Goal: Information Seeking & Learning: Learn about a topic

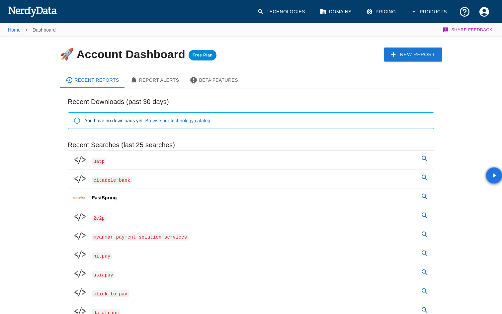
click at [20, 29] on link "Home" at bounding box center [14, 29] width 13 height 5
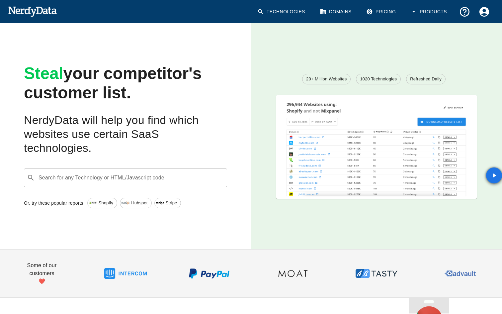
click at [160, 179] on input "Search for any Technology or HTML/Javascript code" at bounding box center [131, 177] width 187 height 13
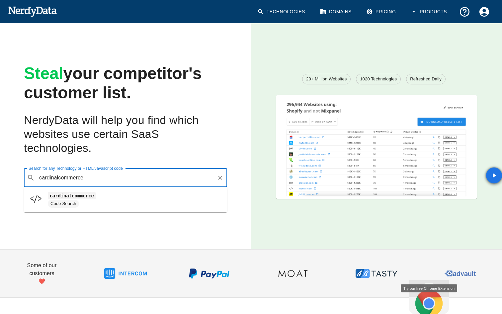
click at [130, 195] on span "cardinalcommerce" at bounding box center [135, 196] width 174 height 8
type input "cardinalcommerce"
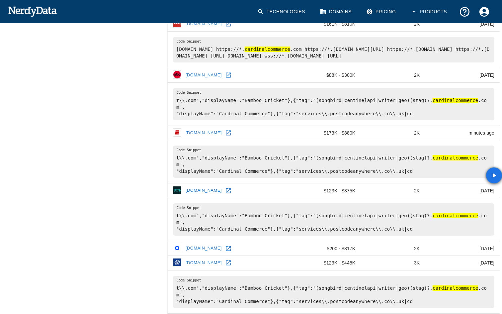
scroll to position [421, 0]
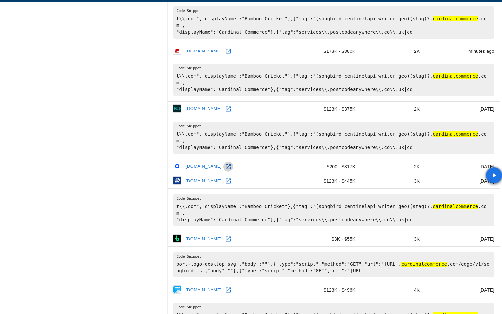
click at [229, 163] on icon at bounding box center [228, 166] width 7 height 7
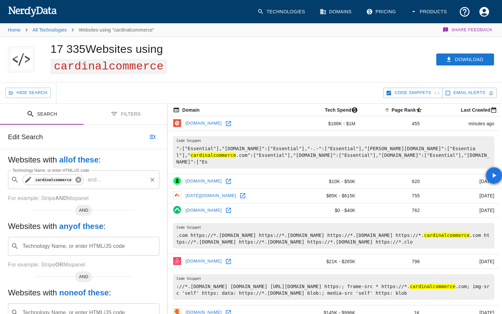
click at [80, 181] on icon at bounding box center [78, 180] width 6 height 6
click at [80, 181] on input "Technology Name, or enter HTML/JS code" at bounding box center [89, 179] width 135 height 13
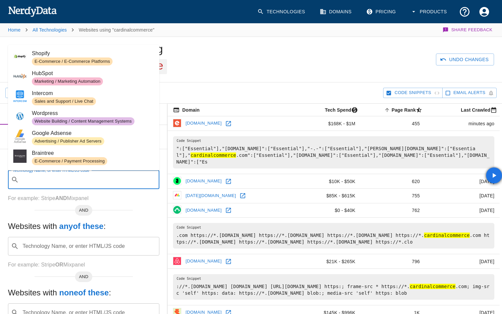
paste input "[URL][DOMAIN_NAME]"
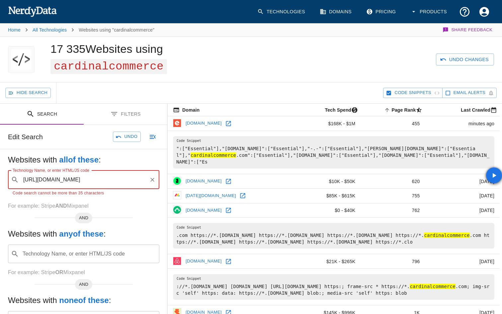
drag, startPoint x: 35, startPoint y: 181, endPoint x: 3, endPoint y: 181, distance: 31.9
click at [3, 181] on div "Websites with all of these : Technology Name, or enter HTML/JS code ​ [URL][DOM…" at bounding box center [83, 254] width 167 height 210
click at [123, 178] on input "[DOMAIN_NAME][URL]" at bounding box center [83, 179] width 126 height 13
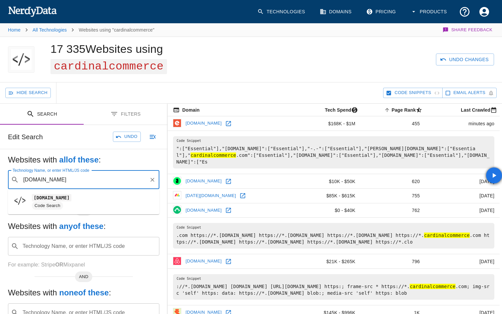
click at [105, 210] on li "[DOMAIN_NAME] Code Search" at bounding box center [83, 202] width 151 height 20
type input "[DOMAIN_NAME]"
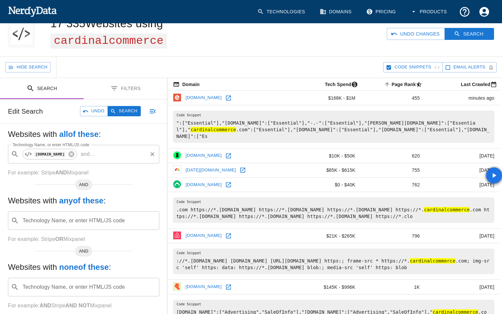
scroll to position [31, 0]
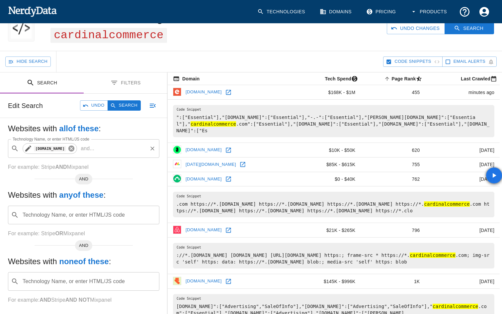
click at [74, 150] on icon at bounding box center [71, 149] width 6 height 6
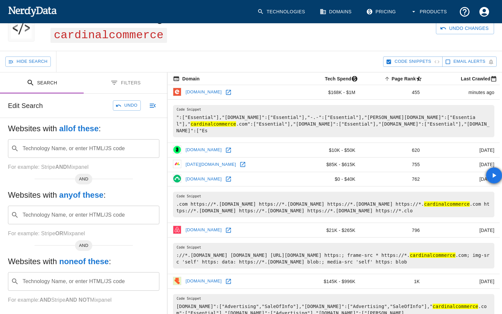
click at [115, 150] on input "Technology Name, or enter HTML/JS code" at bounding box center [89, 148] width 135 height 13
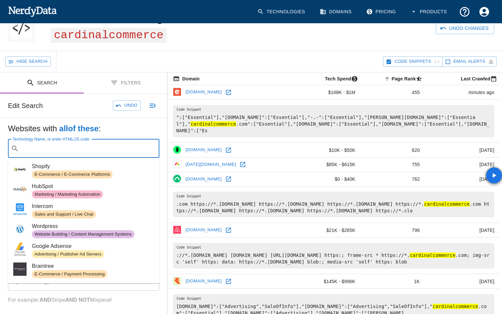
paste input "[URL][DOMAIN_NAME]"
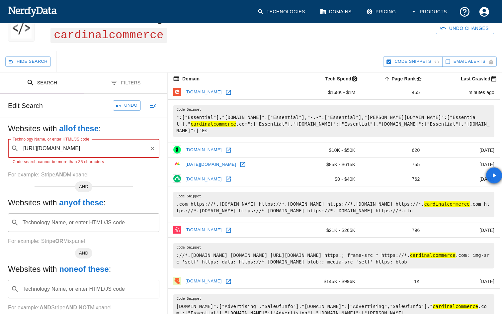
drag, startPoint x: 39, startPoint y: 149, endPoint x: 3, endPoint y: 149, distance: 35.9
click at [3, 149] on div "Websites with all of these : Technology Name, or enter HTML/JS code ​ [URL][DOM…" at bounding box center [83, 223] width 167 height 210
click at [123, 151] on input "[DOMAIN_NAME][URL]" at bounding box center [84, 148] width 125 height 13
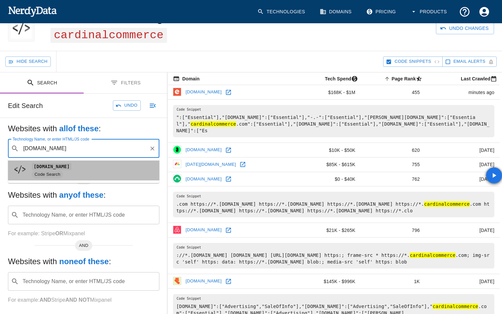
click at [109, 162] on li "[DOMAIN_NAME] Code Search" at bounding box center [83, 170] width 151 height 20
type input "[DOMAIN_NAME]"
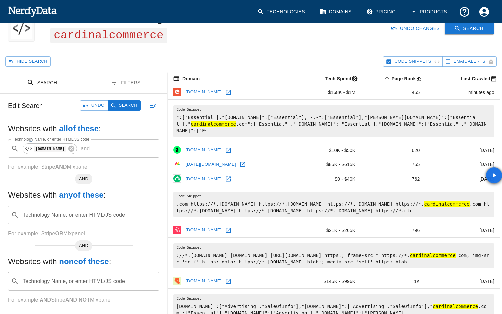
click at [473, 31] on button "Search" at bounding box center [470, 28] width 50 height 12
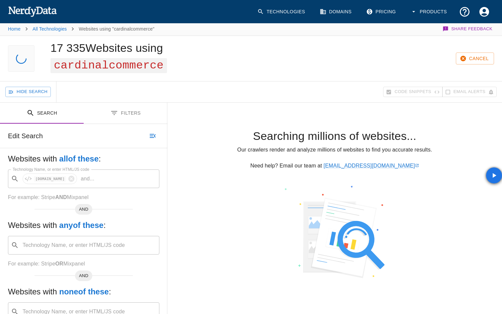
scroll to position [0, 0]
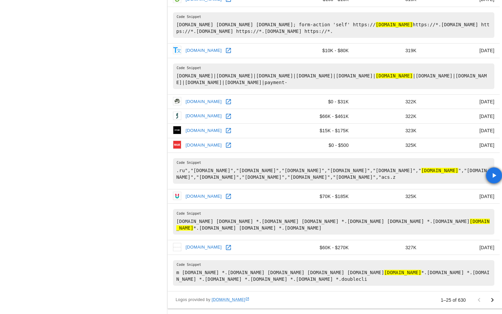
scroll to position [627, 0]
click at [493, 298] on icon "Go to next page" at bounding box center [493, 300] width 8 height 8
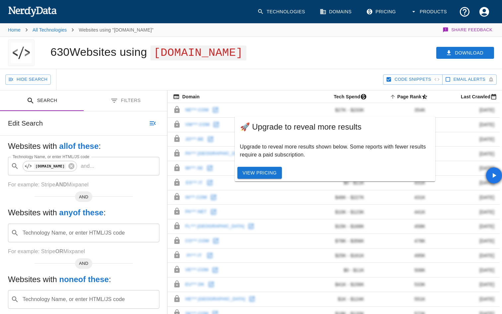
scroll to position [188, 0]
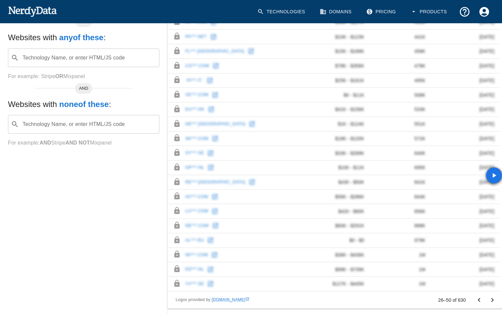
click at [476, 300] on icon "Go to previous page" at bounding box center [479, 300] width 8 height 8
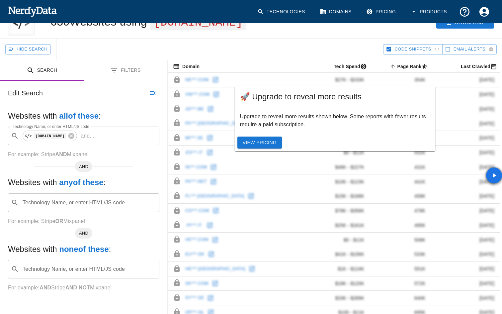
scroll to position [0, 0]
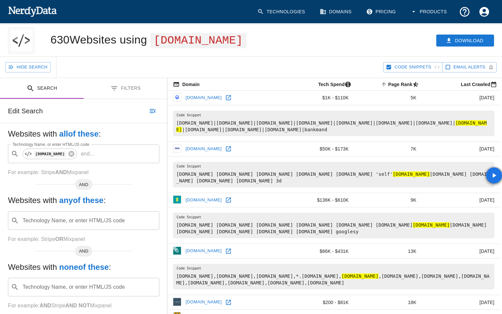
scroll to position [16, 0]
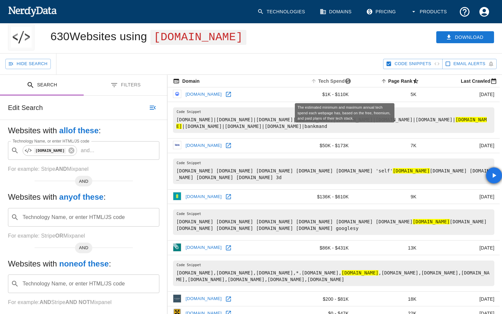
click at [346, 85] on span "Tech Spend" at bounding box center [332, 81] width 45 height 8
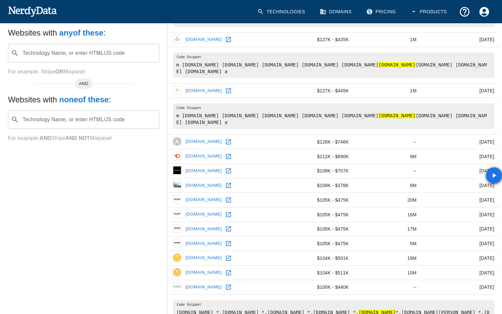
scroll to position [180, 0]
click at [231, 173] on icon at bounding box center [228, 170] width 5 height 5
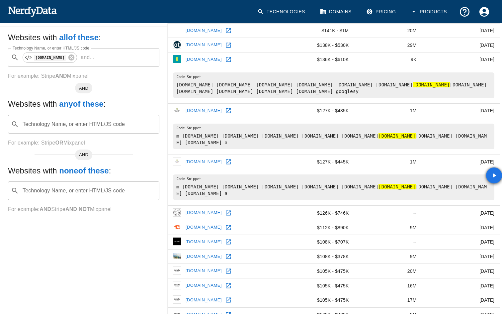
scroll to position [0, 0]
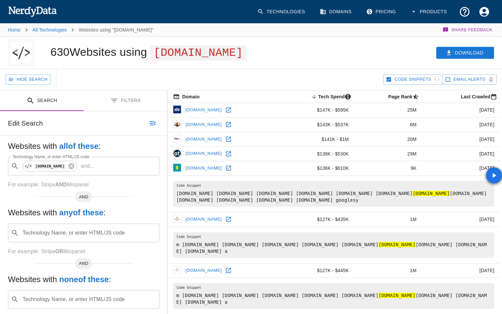
click at [226, 113] on icon at bounding box center [228, 110] width 5 height 5
click at [232, 128] on icon at bounding box center [228, 124] width 7 height 7
click at [232, 157] on icon at bounding box center [228, 154] width 7 height 7
click at [74, 169] on icon at bounding box center [71, 166] width 6 height 6
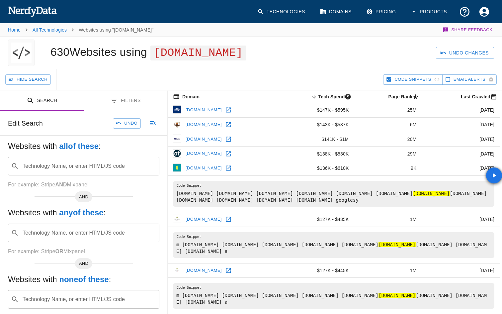
click at [113, 172] on input "Technology Name, or enter HTML/JS code" at bounding box center [89, 166] width 135 height 13
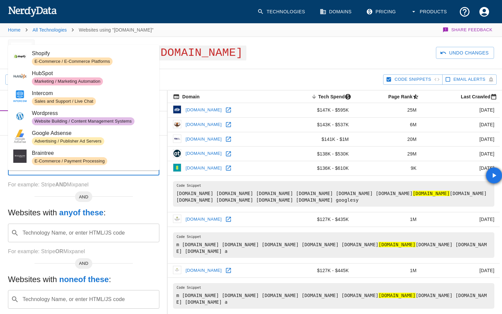
paste input "post/v9/payments"
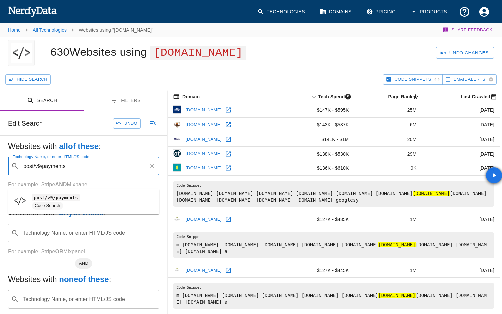
click at [89, 203] on span "Code Search" at bounding box center [93, 206] width 122 height 8
type input "post/v9/payments"
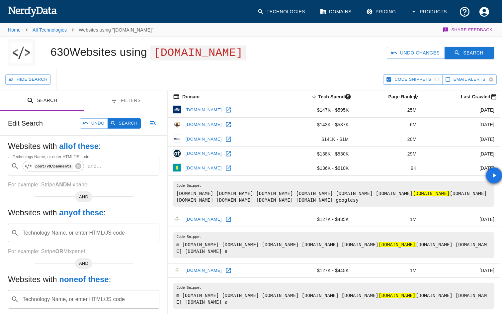
click at [448, 59] on button "Search" at bounding box center [470, 53] width 50 height 12
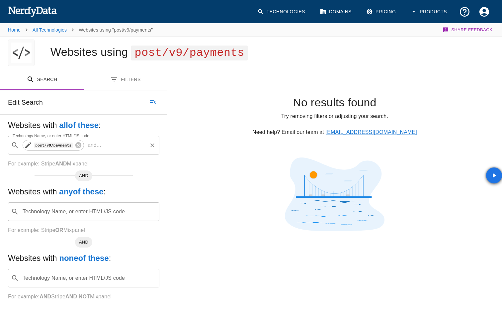
click at [42, 147] on code "post/v9/payments" at bounding box center [53, 146] width 39 height 6
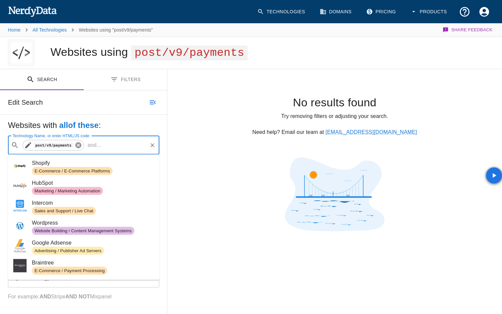
click at [77, 146] on icon at bounding box center [78, 145] width 6 height 6
click at [77, 146] on input "Technology Name, or enter HTML/JS code" at bounding box center [89, 145] width 135 height 13
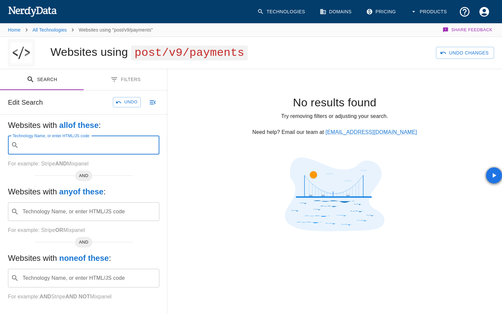
paste input "post/v9/payments"
drag, startPoint x: 35, startPoint y: 145, endPoint x: 0, endPoint y: 149, distance: 35.1
click at [0, 149] on div "Websites with all of these : Technology Name, or enter HTML/JS code ​ post/v9/p…" at bounding box center [83, 216] width 167 height 202
type input "v9/payments"
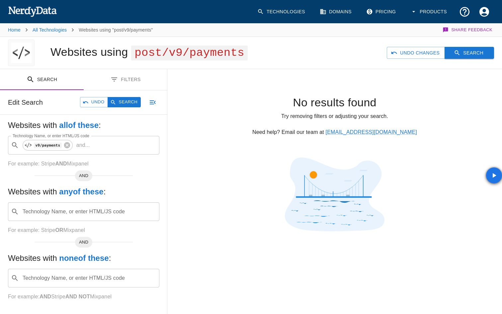
click at [465, 50] on button "Search" at bounding box center [470, 53] width 50 height 12
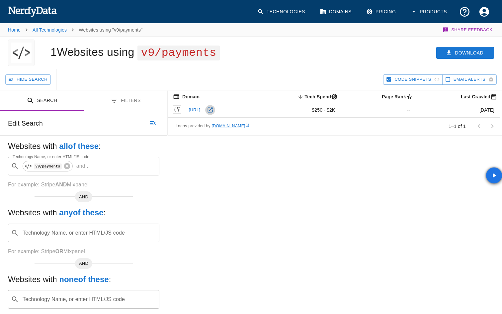
click at [214, 110] on icon at bounding box center [210, 110] width 7 height 7
click at [72, 166] on div "v9/payments" at bounding box center [48, 166] width 50 height 11
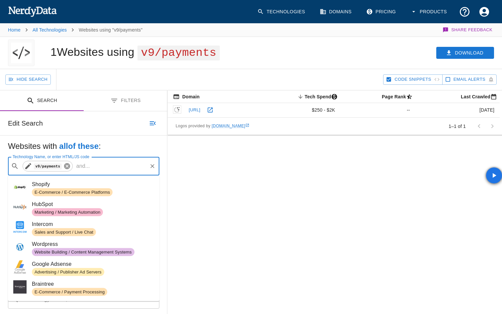
click at [67, 166] on icon at bounding box center [66, 165] width 7 height 7
click at [67, 166] on input "Technology Name, or enter HTML/JS code" at bounding box center [89, 166] width 135 height 13
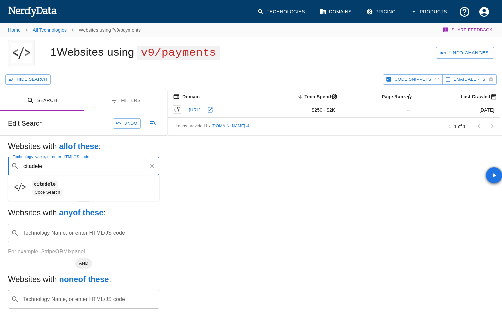
click at [65, 182] on span "citadele" at bounding box center [93, 184] width 122 height 8
type input "citadele"
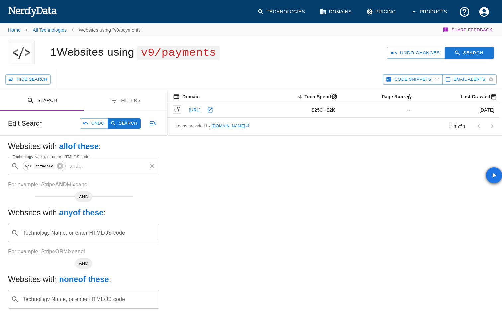
click at [456, 55] on icon "button" at bounding box center [457, 53] width 7 height 7
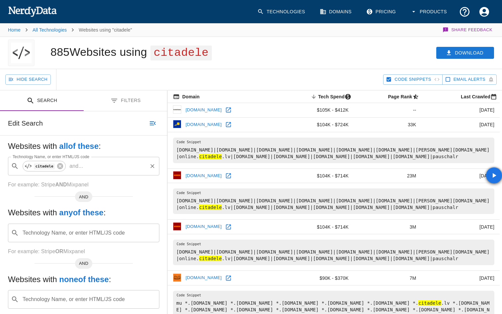
scroll to position [11, 0]
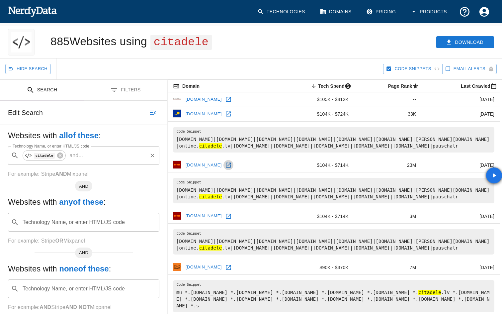
click at [225, 162] on icon at bounding box center [228, 165] width 7 height 7
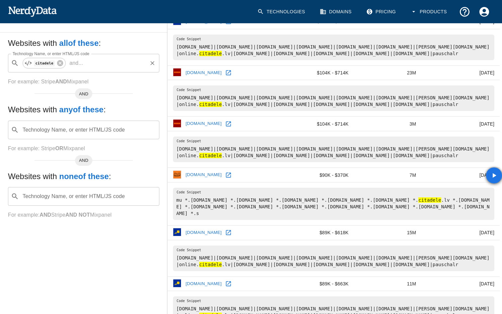
scroll to position [104, 0]
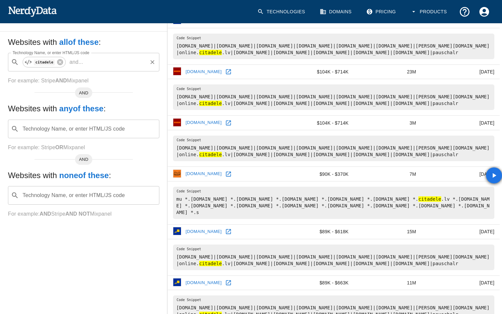
click at [234, 173] on link at bounding box center [229, 174] width 10 height 10
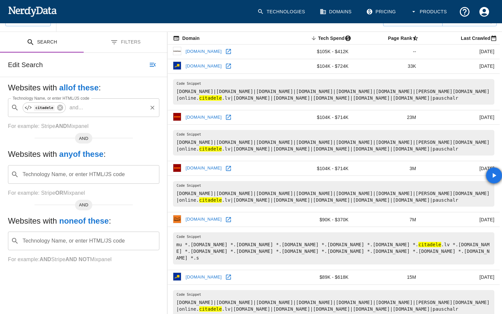
scroll to position [55, 0]
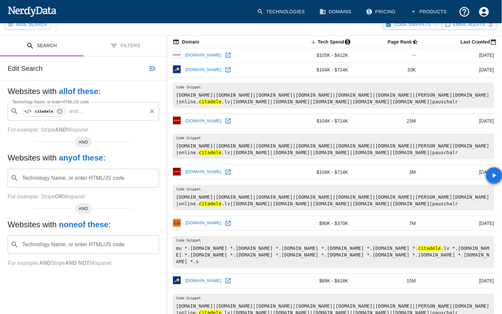
click at [231, 72] on td "[DOMAIN_NAME]" at bounding box center [224, 69] width 114 height 15
click at [228, 70] on icon at bounding box center [228, 69] width 7 height 7
click at [228, 57] on icon at bounding box center [228, 55] width 5 height 5
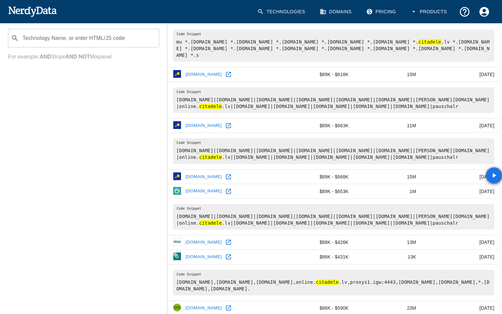
scroll to position [268, 0]
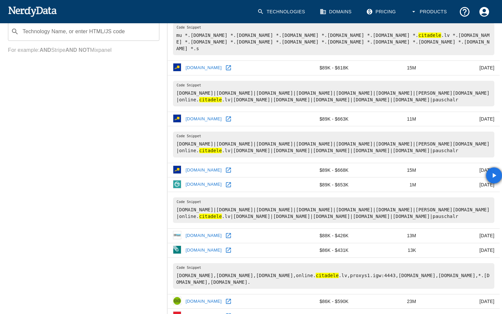
click at [229, 180] on link at bounding box center [229, 185] width 10 height 10
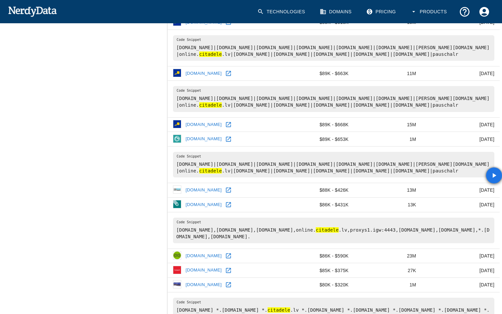
scroll to position [319, 0]
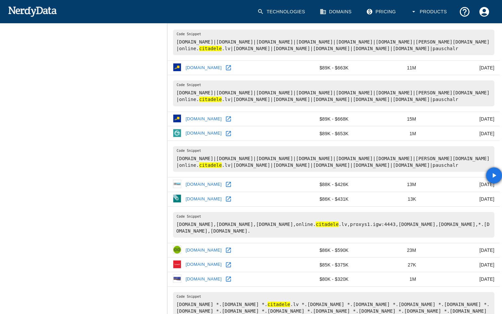
click at [232, 181] on icon at bounding box center [228, 184] width 7 height 7
click at [225, 196] on icon at bounding box center [228, 199] width 7 height 7
click at [225, 261] on icon at bounding box center [228, 264] width 7 height 7
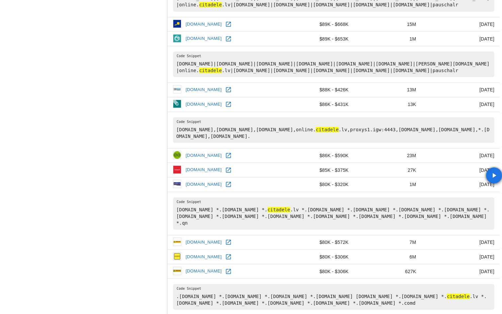
scroll to position [416, 0]
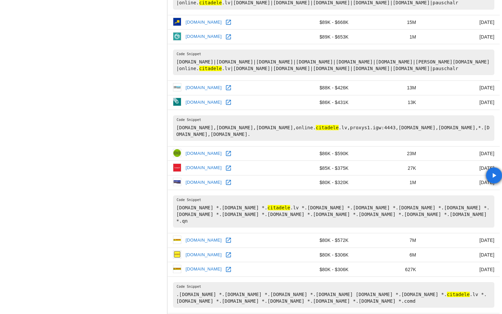
click at [228, 179] on icon at bounding box center [228, 182] width 7 height 7
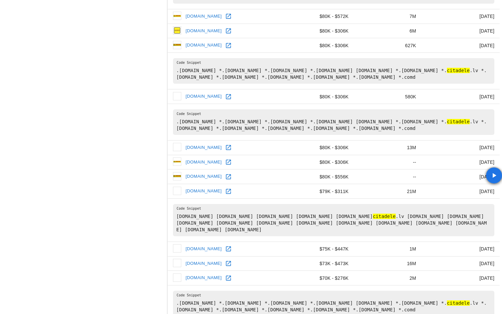
scroll to position [650, 0]
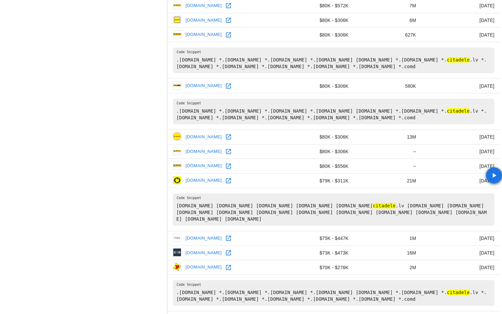
click at [226, 178] on icon at bounding box center [228, 180] width 5 height 5
click at [225, 250] on icon at bounding box center [228, 253] width 7 height 7
click at [225, 235] on icon at bounding box center [228, 238] width 7 height 7
click at [491, 314] on icon "Go to next page" at bounding box center [493, 320] width 8 height 8
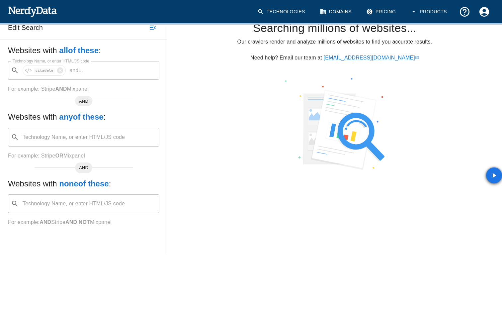
scroll to position [0, 0]
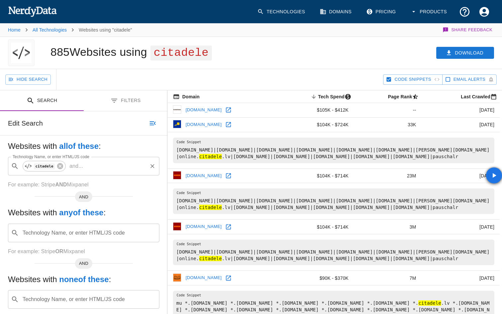
click at [349, 97] on span "Tech Spend sorted descending" at bounding box center [332, 97] width 45 height 8
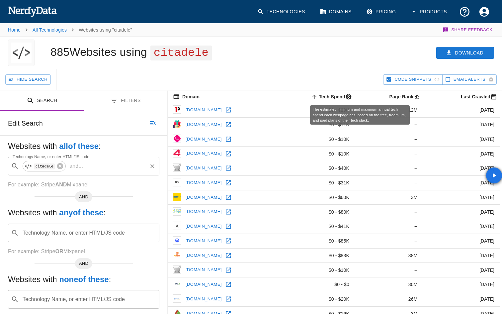
click at [355, 96] on span "Tech Spend sorted ascending" at bounding box center [332, 97] width 45 height 8
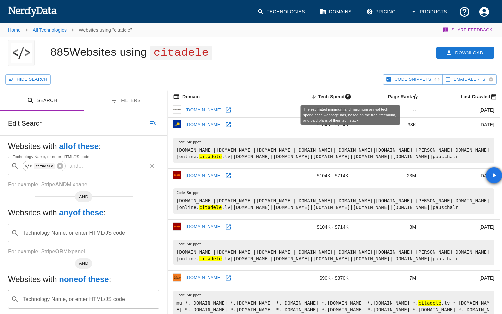
click at [354, 96] on span "Tech Spend sorted descending" at bounding box center [332, 97] width 45 height 8
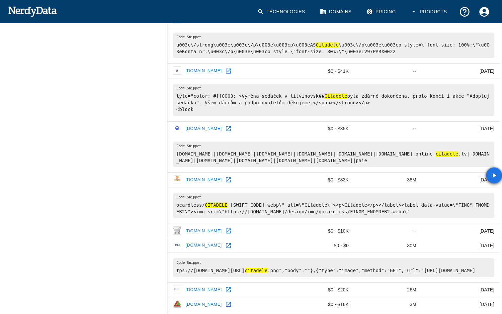
scroll to position [311, 0]
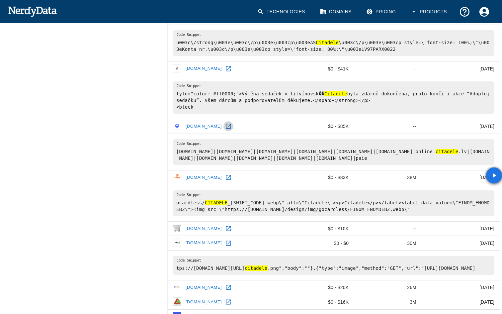
click at [231, 129] on icon at bounding box center [228, 126] width 5 height 5
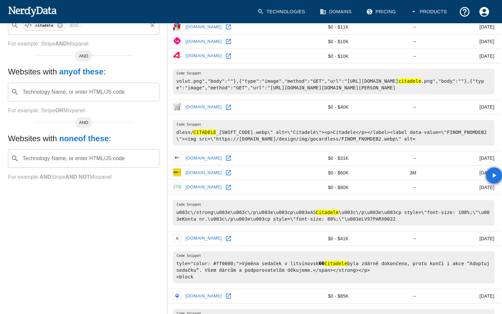
scroll to position [0, 0]
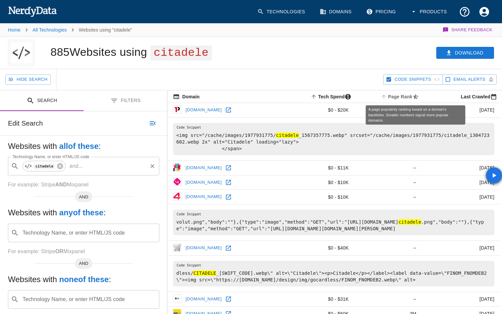
click at [409, 93] on span "Page Rank" at bounding box center [401, 97] width 42 height 8
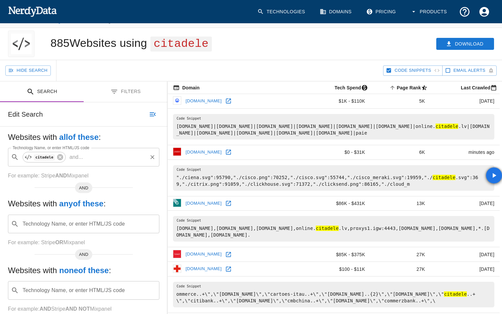
scroll to position [13, 0]
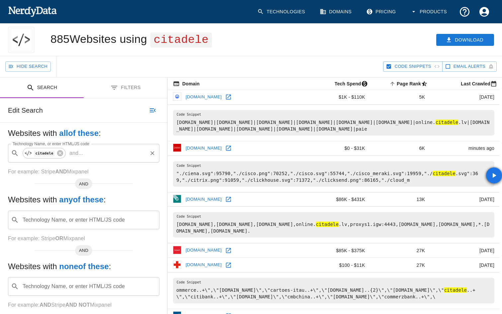
click at [225, 147] on icon at bounding box center [228, 148] width 7 height 7
click at [225, 197] on icon at bounding box center [228, 199] width 7 height 7
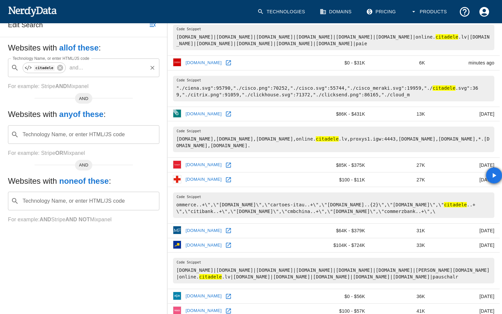
scroll to position [107, 0]
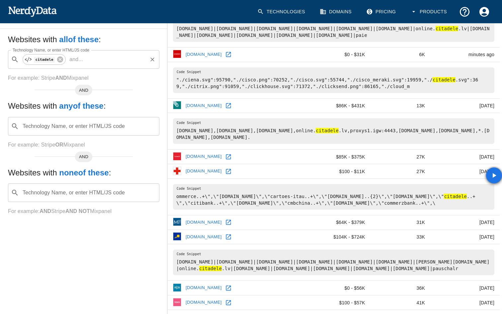
click at [225, 158] on icon at bounding box center [228, 156] width 7 height 7
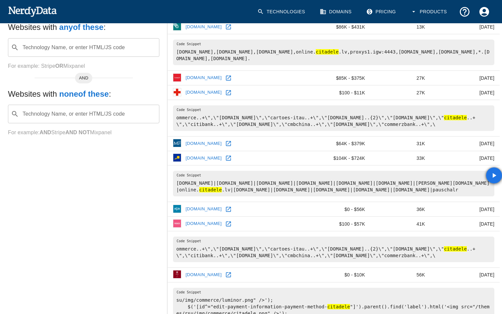
scroll to position [186, 0]
click at [225, 224] on icon at bounding box center [228, 223] width 7 height 7
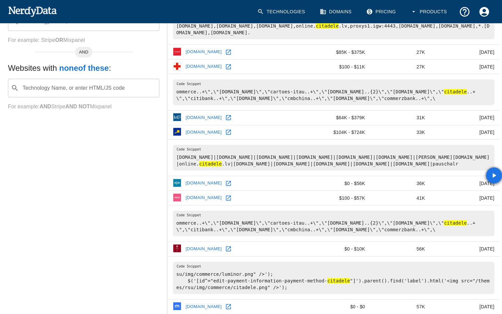
scroll to position [212, 0]
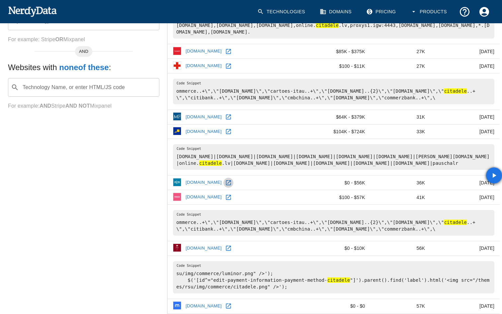
click at [225, 182] on icon at bounding box center [228, 182] width 7 height 7
click at [224, 194] on link at bounding box center [229, 197] width 10 height 10
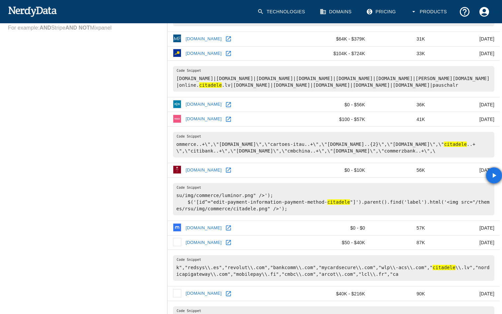
scroll to position [298, 0]
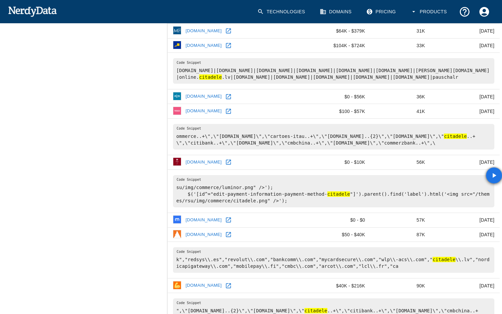
click at [224, 161] on link at bounding box center [229, 162] width 10 height 10
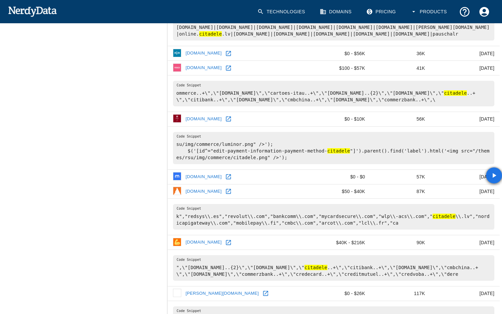
scroll to position [378, 0]
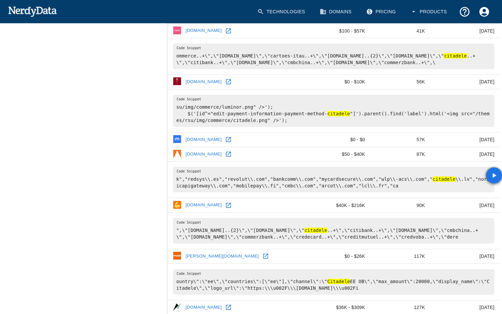
click at [225, 143] on icon at bounding box center [228, 139] width 7 height 7
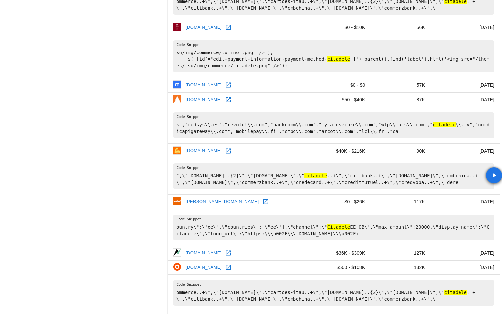
scroll to position [440, 0]
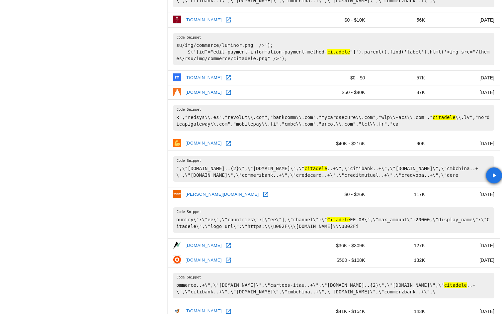
click at [227, 147] on icon at bounding box center [228, 143] width 7 height 7
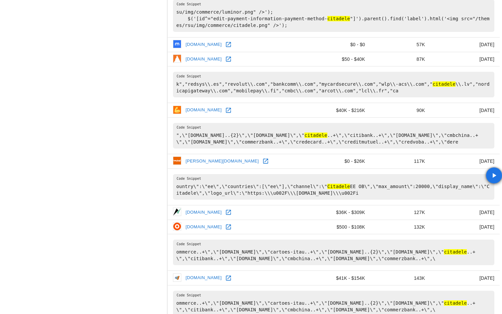
scroll to position [486, 0]
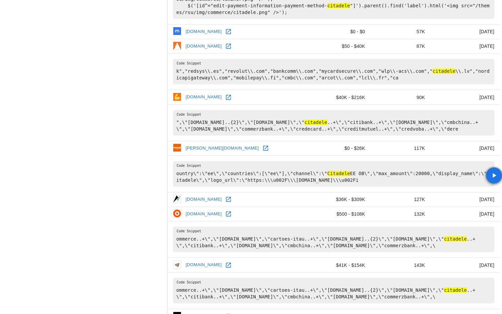
click at [232, 203] on icon at bounding box center [228, 199] width 7 height 7
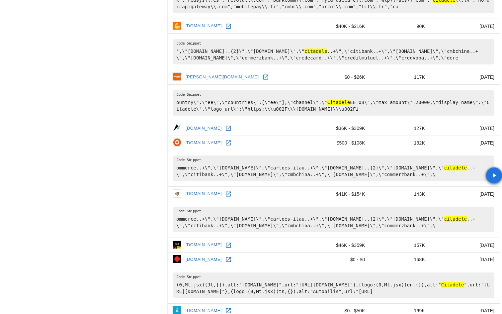
scroll to position [561, 0]
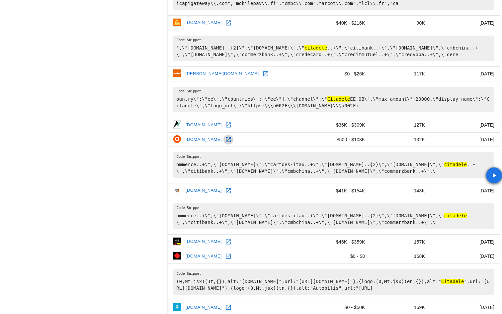
click at [227, 142] on icon at bounding box center [228, 139] width 5 height 5
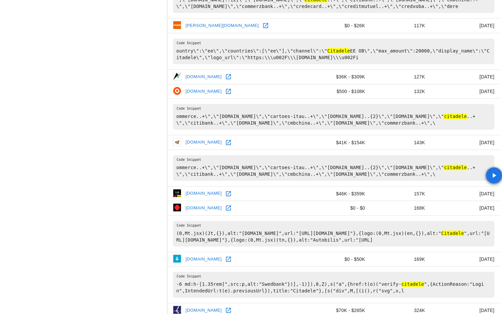
scroll to position [622, 0]
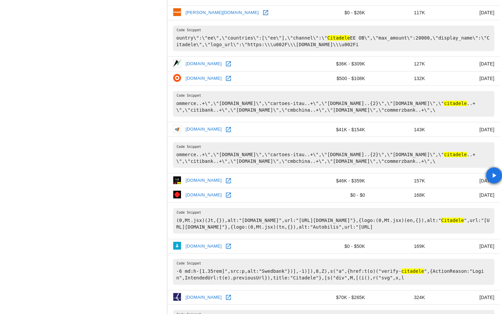
click at [232, 133] on icon at bounding box center [228, 129] width 7 height 7
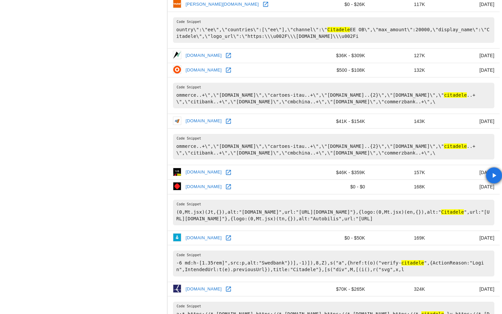
scroll to position [631, 0]
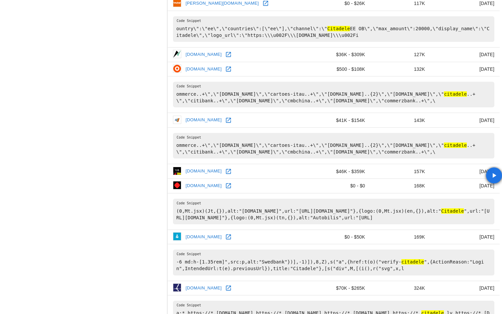
click at [232, 175] on icon at bounding box center [228, 171] width 7 height 7
click at [225, 189] on icon at bounding box center [228, 185] width 7 height 7
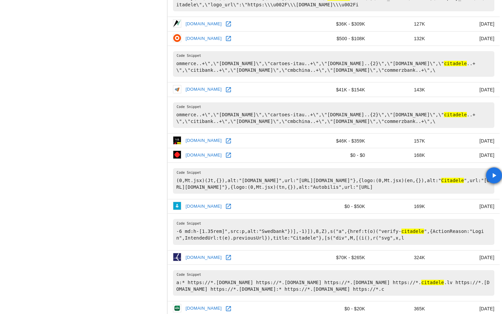
scroll to position [664, 0]
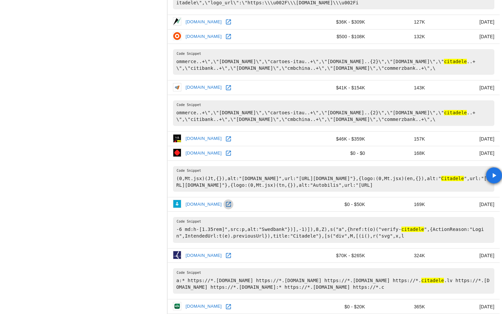
click at [232, 208] on icon at bounding box center [228, 204] width 7 height 7
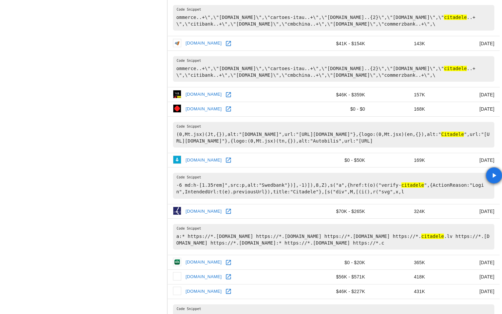
scroll to position [712, 0]
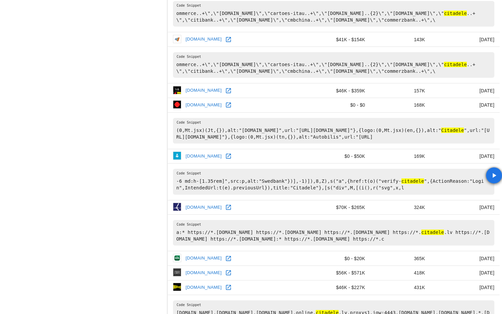
click at [226, 210] on icon at bounding box center [228, 207] width 5 height 5
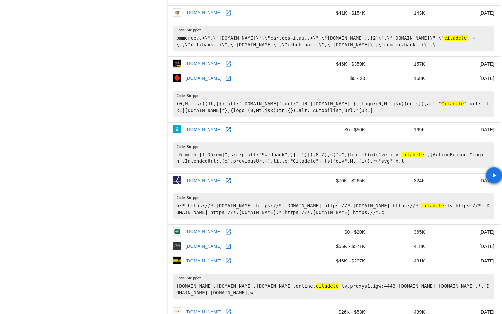
scroll to position [747, 0]
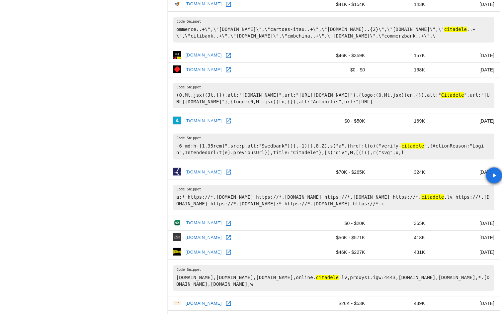
click at [225, 227] on icon at bounding box center [228, 223] width 7 height 7
click at [231, 240] on icon at bounding box center [228, 237] width 5 height 5
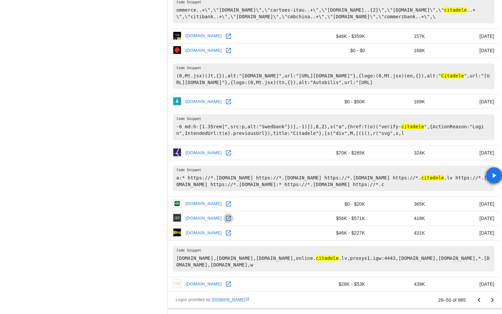
click at [234, 220] on link at bounding box center [229, 218] width 10 height 10
click at [230, 233] on icon at bounding box center [228, 233] width 7 height 7
click at [226, 286] on icon at bounding box center [228, 283] width 5 height 5
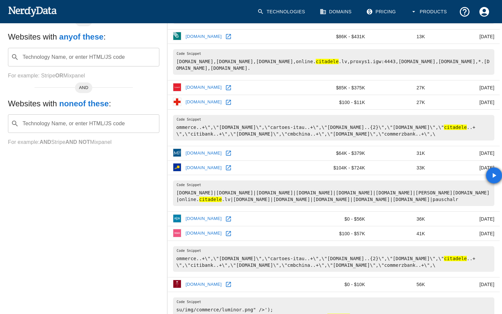
scroll to position [0, 0]
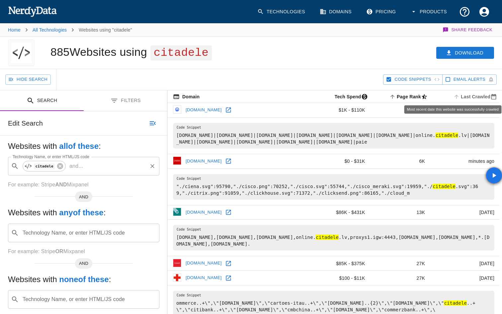
click at [459, 97] on icon "Most recent date this website was successfully crawled" at bounding box center [457, 97] width 6 height 6
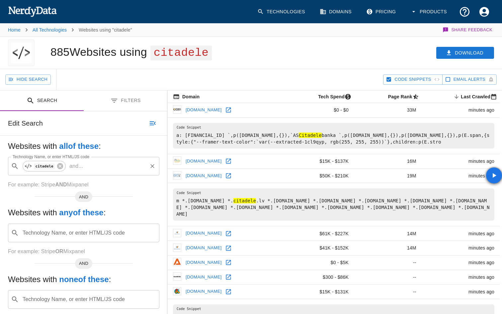
click at [225, 111] on icon at bounding box center [228, 110] width 7 height 7
click at [232, 162] on icon at bounding box center [228, 161] width 7 height 7
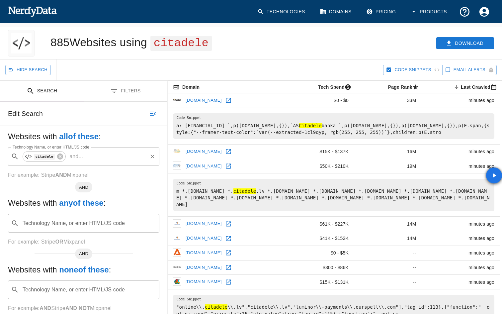
scroll to position [15, 0]
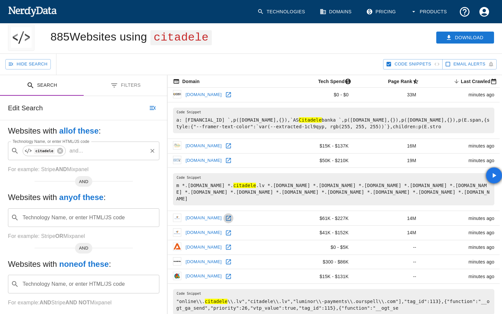
click at [225, 215] on icon at bounding box center [228, 218] width 7 height 7
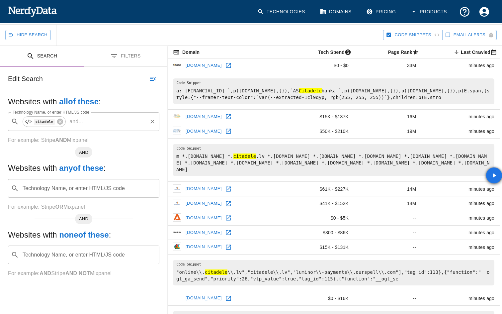
scroll to position [49, 0]
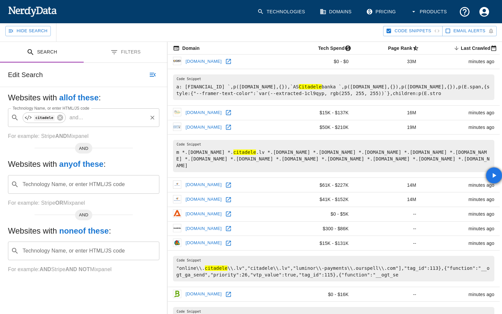
click at [225, 211] on icon at bounding box center [228, 214] width 7 height 7
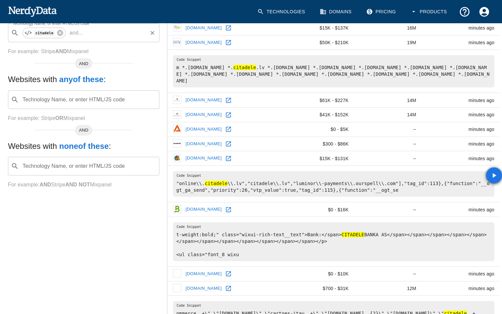
scroll to position [135, 0]
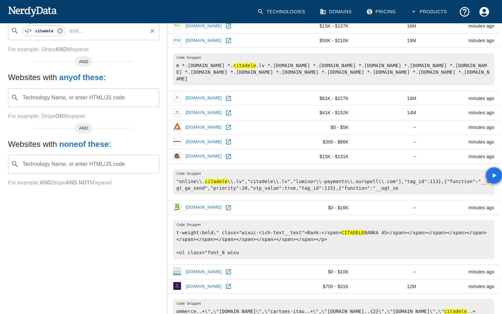
click at [230, 203] on link at bounding box center [229, 208] width 10 height 10
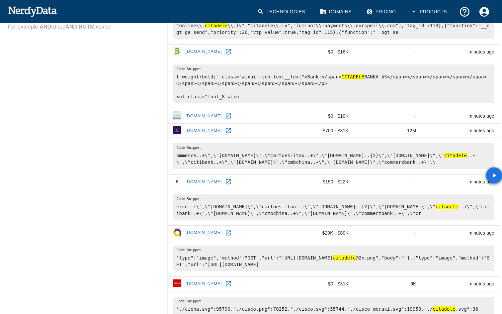
scroll to position [296, 0]
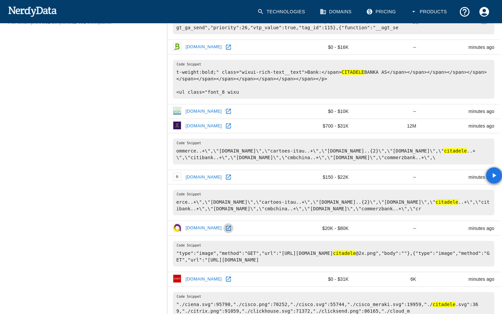
click at [224, 225] on link at bounding box center [229, 228] width 10 height 10
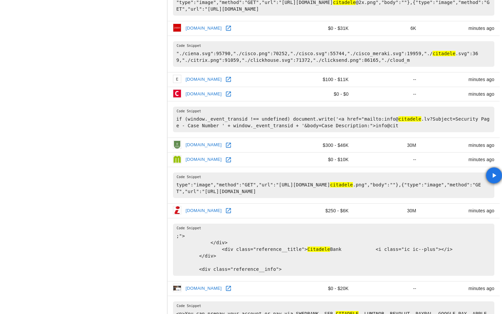
scroll to position [547, 0]
click at [226, 156] on icon at bounding box center [228, 159] width 7 height 7
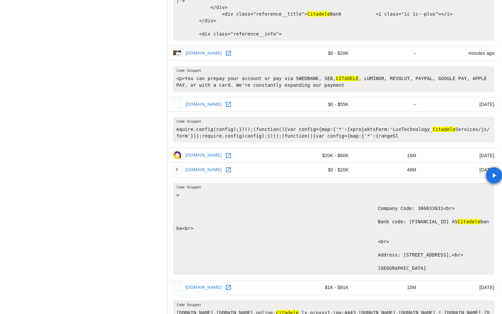
scroll to position [785, 0]
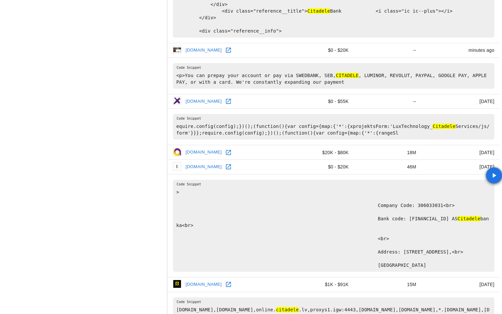
click at [226, 151] on icon at bounding box center [228, 152] width 5 height 5
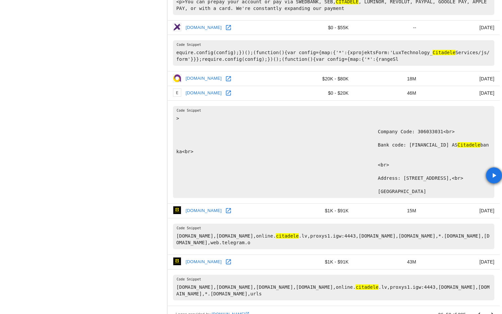
scroll to position [879, 0]
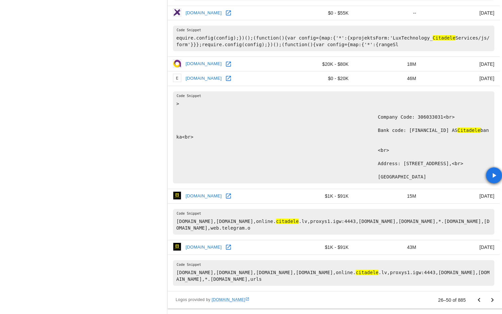
click at [226, 247] on icon at bounding box center [228, 247] width 5 height 5
